Goal: Contribute content

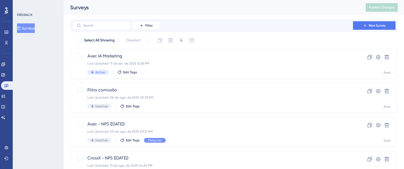
click at [44, 76] on div "FEEDBACK Surveys" at bounding box center [38, 84] width 51 height 169
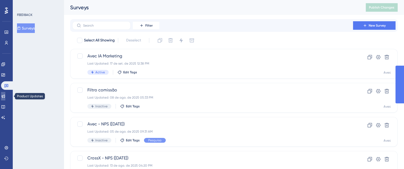
click at [5, 94] on icon at bounding box center [3, 96] width 4 height 4
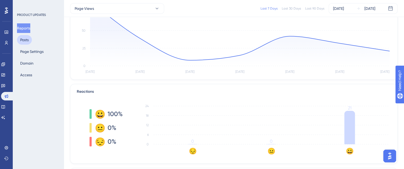
scroll to position [49, 0]
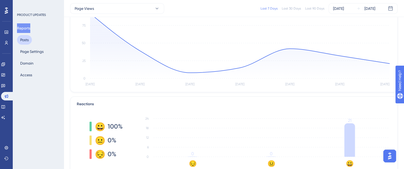
click at [28, 37] on button "Posts" at bounding box center [24, 40] width 15 height 10
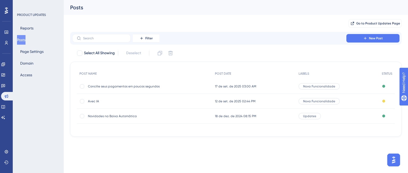
click at [98, 100] on span "Avec IA" at bounding box center [130, 101] width 85 height 4
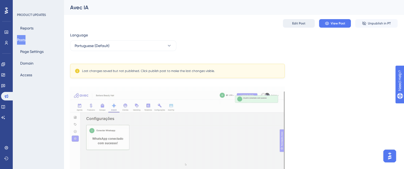
click at [292, 22] on button "Edit Post" at bounding box center [299, 23] width 32 height 9
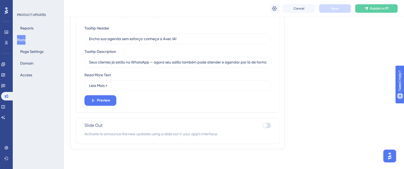
scroll to position [408, 0]
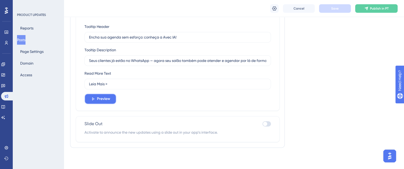
click at [110, 100] on span "Preview" at bounding box center [103, 99] width 13 height 6
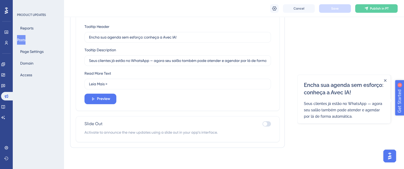
click at [404, 119] on span "Get Started" at bounding box center [409, 120] width 23 height 6
